Goal: Task Accomplishment & Management: Use online tool/utility

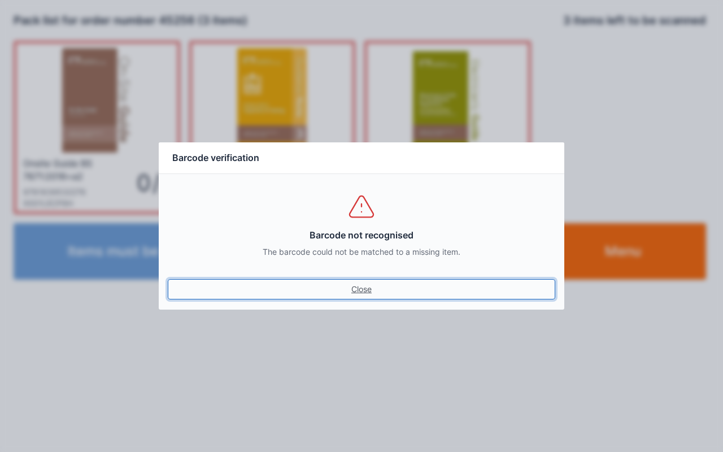
click at [357, 296] on link "Close" at bounding box center [362, 289] width 388 height 20
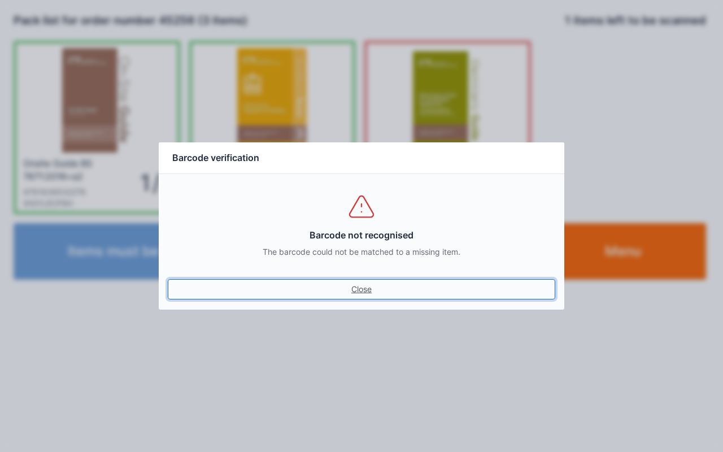
click at [357, 288] on link "Close" at bounding box center [362, 289] width 388 height 20
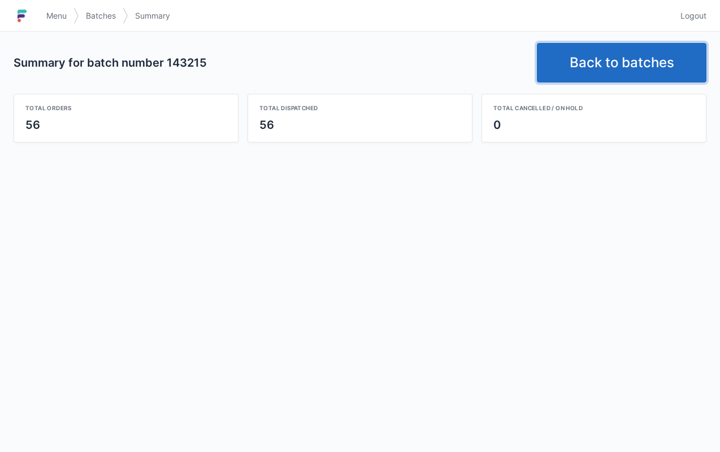
click at [615, 79] on link "Back to batches" at bounding box center [622, 63] width 170 height 40
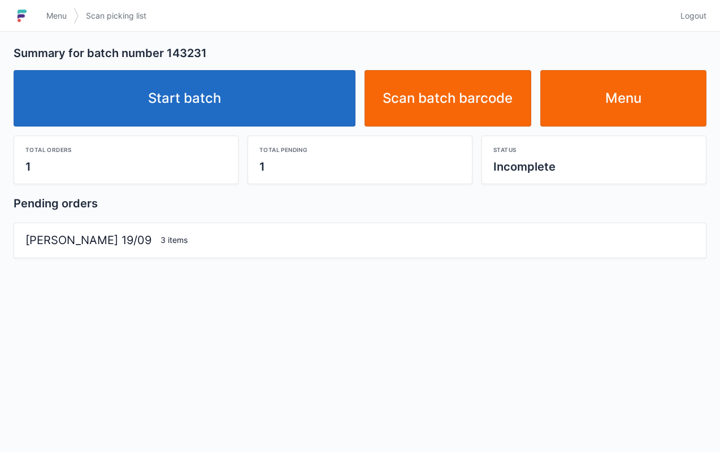
click at [285, 97] on link "Start batch" at bounding box center [185, 98] width 342 height 57
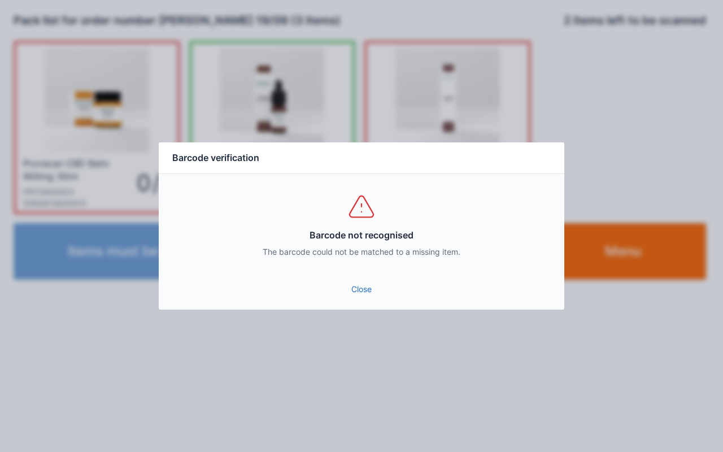
click at [359, 296] on link "Close" at bounding box center [362, 289] width 388 height 20
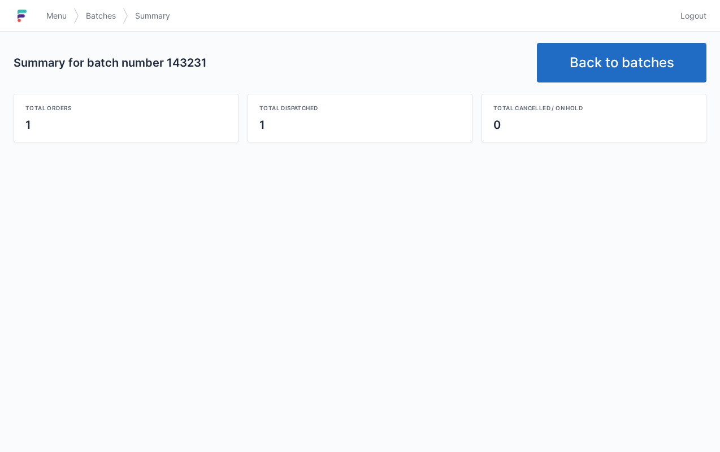
click at [625, 49] on link "Back to batches" at bounding box center [622, 63] width 170 height 40
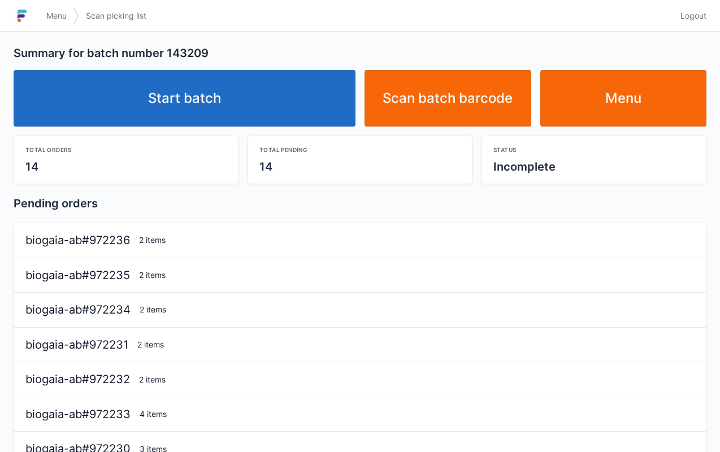
click at [268, 84] on link "Start batch" at bounding box center [185, 98] width 342 height 57
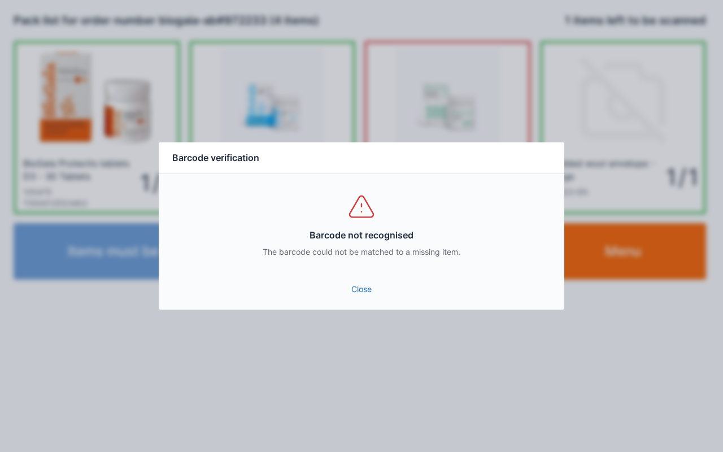
click at [362, 296] on link "Close" at bounding box center [362, 289] width 388 height 20
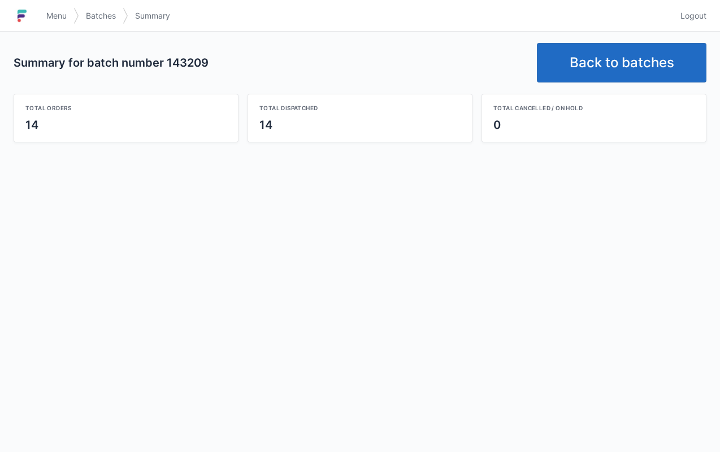
click at [624, 58] on link "Back to batches" at bounding box center [622, 63] width 170 height 40
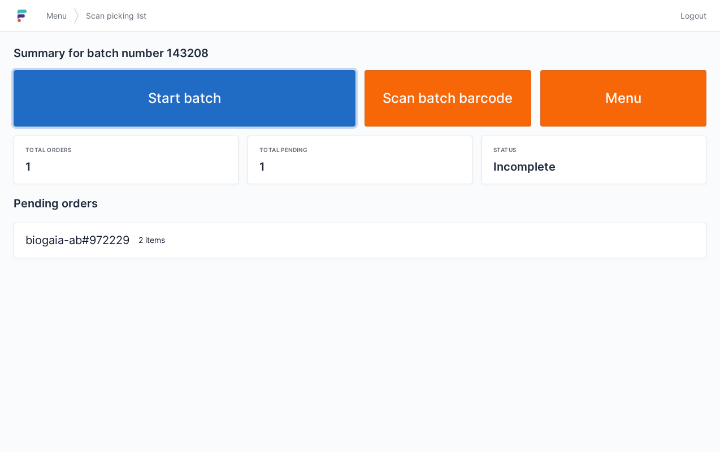
click at [263, 121] on link "Start batch" at bounding box center [185, 98] width 342 height 57
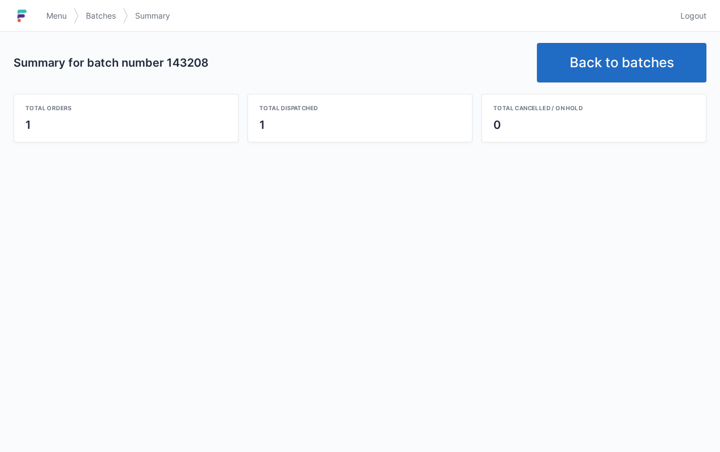
click at [358, 19] on div "Menu Batches Summary" at bounding box center [357, 15] width 634 height 27
